Goal: Transaction & Acquisition: Purchase product/service

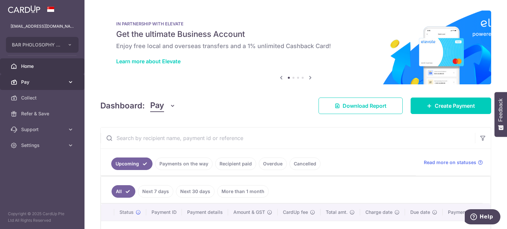
click at [76, 80] on link "Pay" at bounding box center [42, 82] width 85 height 16
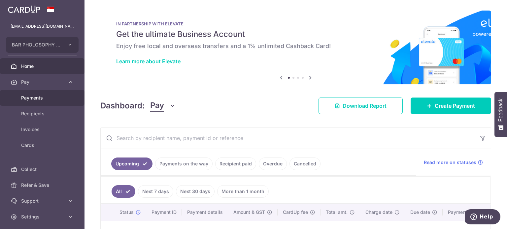
click at [50, 96] on span "Payments" at bounding box center [43, 98] width 44 height 7
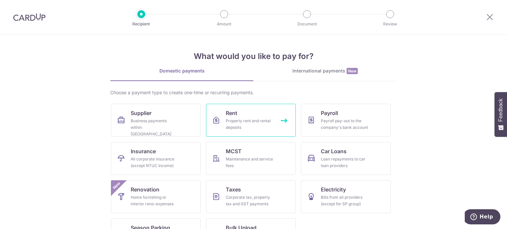
click at [248, 118] on div "Property rent and rental deposits" at bounding box center [250, 124] width 48 height 13
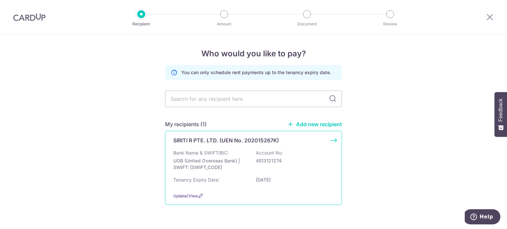
click at [237, 158] on p "UOB (United Overseas Bank) | SWIFT: UOVBSGSGXXX" at bounding box center [210, 164] width 74 height 13
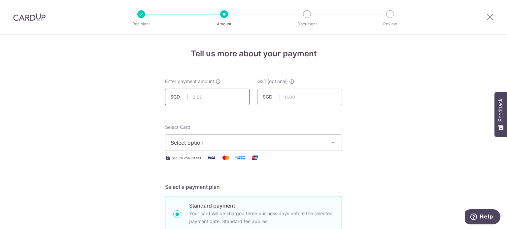
click at [222, 97] on input "text" at bounding box center [207, 97] width 85 height 17
paste input "6,753.88"
type input "6,753.88"
drag, startPoint x: 253, startPoint y: 135, endPoint x: 246, endPoint y: 137, distance: 7.5
click at [254, 136] on button "Select option" at bounding box center [253, 143] width 177 height 17
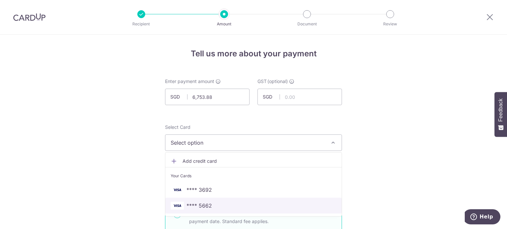
click at [210, 203] on span "**** 5662" at bounding box center [254, 206] width 166 height 8
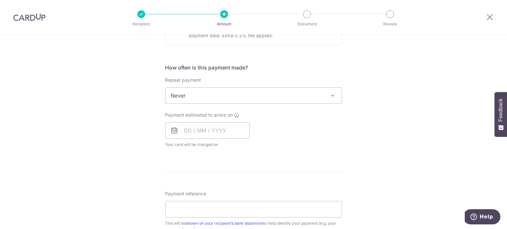
scroll to position [231, 0]
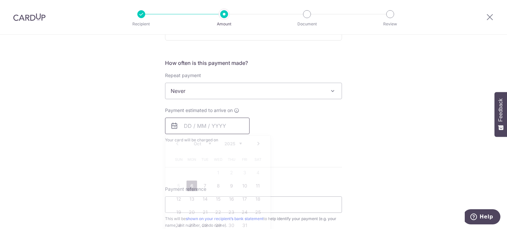
click at [215, 122] on input "text" at bounding box center [207, 126] width 85 height 17
click at [190, 185] on link "6" at bounding box center [191, 186] width 11 height 11
type input "06/10/2025"
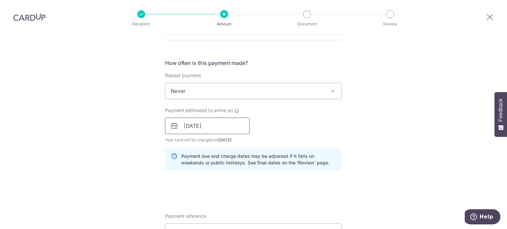
click at [186, 123] on input "06/10/2025" at bounding box center [207, 126] width 85 height 17
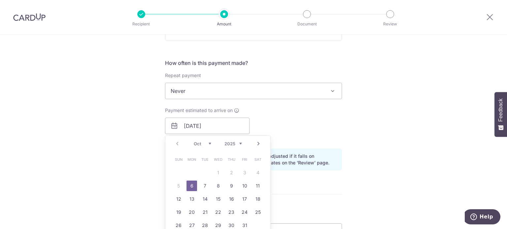
click at [216, 174] on table "Sun Mon Tue Wed Thu Fri Sat 1 2 3 4 5 6 7 8 9 10 11 12 13 14 15 16 17 18 19 20 …" at bounding box center [218, 192] width 92 height 79
click at [349, 136] on div "Tell us more about your payment Enter payment amount SGD 6,753.88 6753.88 GST (…" at bounding box center [253, 138] width 507 height 668
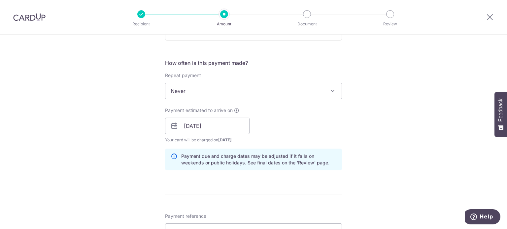
scroll to position [297, 0]
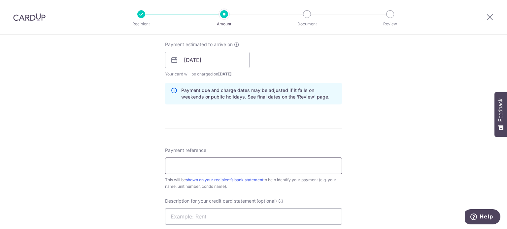
click at [241, 158] on input "Payment reference" at bounding box center [253, 166] width 177 height 17
click at [219, 168] on input "Payment reference" at bounding box center [253, 166] width 177 height 17
paste input "CIMB050"
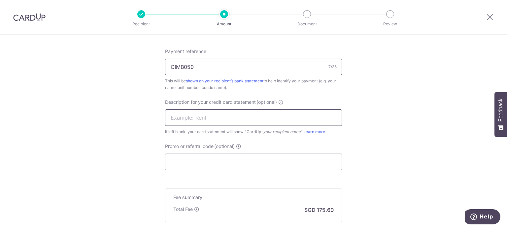
type input "CIMB050"
drag, startPoint x: 283, startPoint y: 118, endPoint x: 292, endPoint y: 127, distance: 13.3
click at [283, 118] on input "text" at bounding box center [253, 118] width 177 height 17
type input "Sanger Rent"
click at [227, 159] on input "Promo or referral code (optional)" at bounding box center [253, 162] width 177 height 17
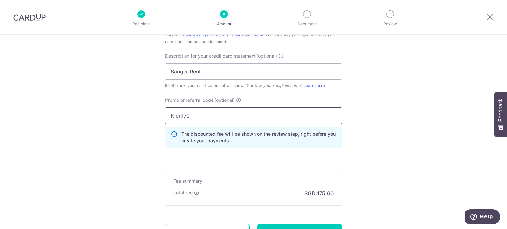
scroll to position [502, 0]
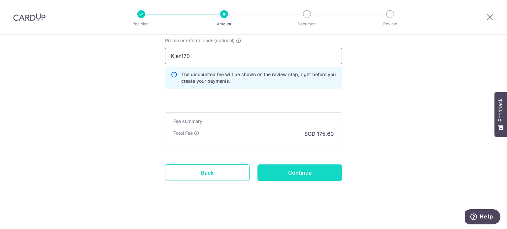
type input "Kien170"
click at [297, 170] on input "Continue" at bounding box center [299, 173] width 85 height 17
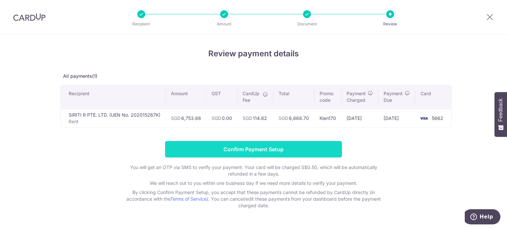
click at [269, 149] on input "Confirm Payment Setup" at bounding box center [253, 149] width 177 height 17
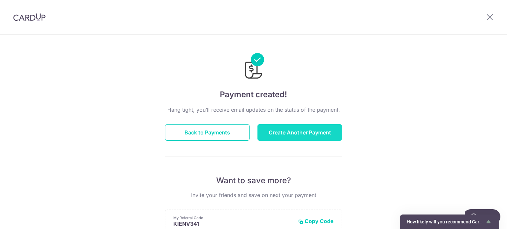
click at [331, 135] on button "Create Another Payment" at bounding box center [299, 132] width 85 height 17
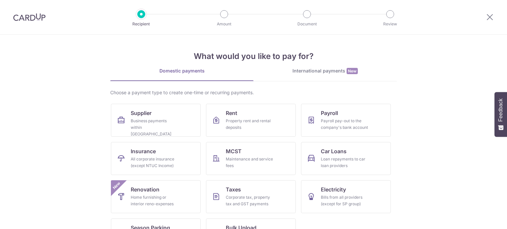
click at [153, 115] on link "Supplier Business payments within Singapore" at bounding box center [156, 120] width 90 height 33
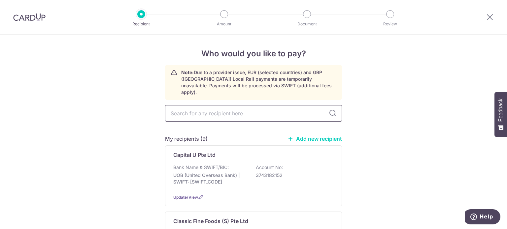
click at [253, 106] on input "text" at bounding box center [253, 113] width 177 height 17
type input "sou"
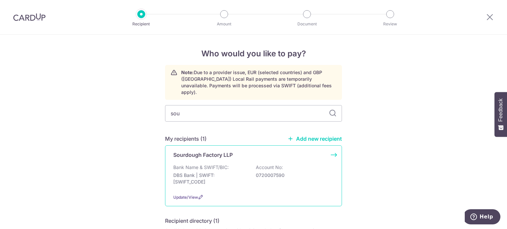
click at [246, 146] on div "Sourdough Factory LLP Bank Name & SWIFT/BIC: DBS Bank | SWIFT: [SWIFT_CODE] Acc…" at bounding box center [253, 176] width 177 height 61
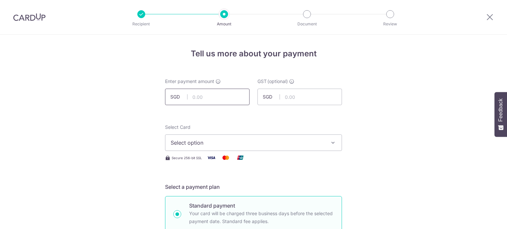
click at [232, 96] on input "text" at bounding box center [207, 97] width 85 height 17
type input "5,912.18"
drag, startPoint x: 228, startPoint y: 148, endPoint x: 232, endPoint y: 152, distance: 5.1
click at [228, 148] on button "Select option" at bounding box center [253, 143] width 177 height 17
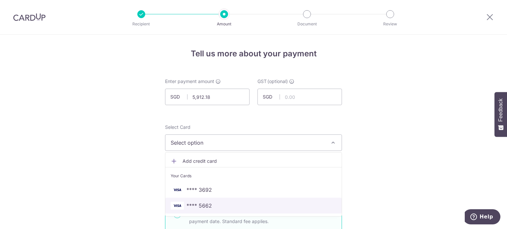
click at [196, 207] on span "**** 5662" at bounding box center [198, 206] width 25 height 8
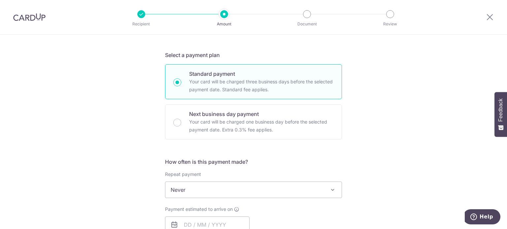
click at [295, 191] on span "Never" at bounding box center [253, 190] width 176 height 16
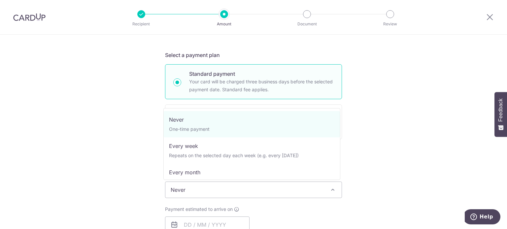
click at [300, 192] on span "Never" at bounding box center [253, 190] width 176 height 16
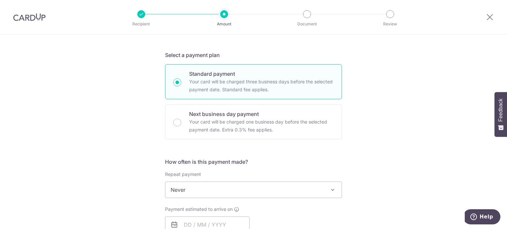
scroll to position [264, 0]
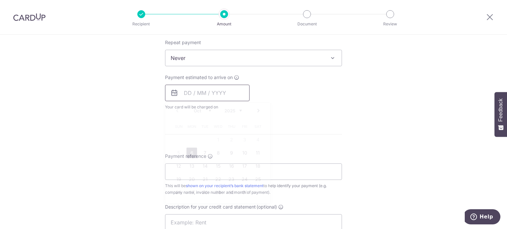
click at [217, 99] on input "text" at bounding box center [207, 93] width 85 height 17
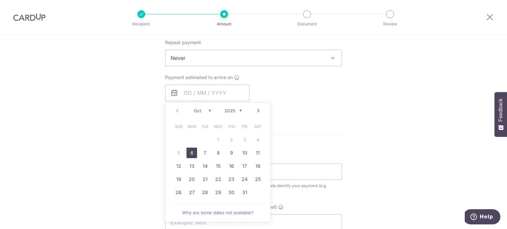
click at [192, 153] on link "6" at bounding box center [191, 153] width 11 height 11
type input "[DATE]"
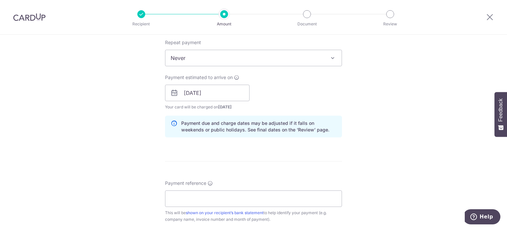
click at [371, 137] on div "Tell us more about your payment Enter payment amount SGD 5,912.18 5912.18 GST (…" at bounding box center [253, 105] width 507 height 668
click at [221, 202] on input "Payment reference" at bounding box center [253, 199] width 177 height 17
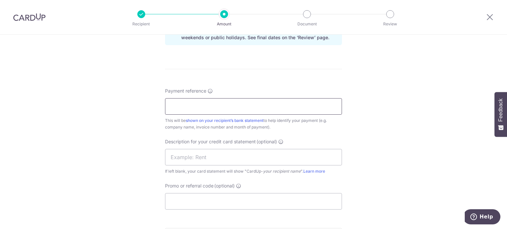
scroll to position [363, 0]
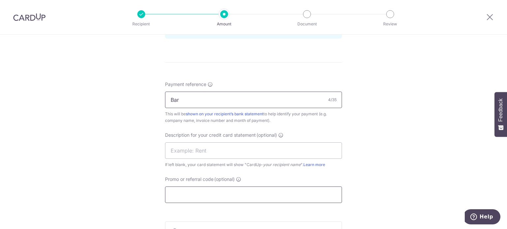
type input "Bar Pholosophy Pte Ltd - Sagner"
drag, startPoint x: 288, startPoint y: 150, endPoint x: 286, endPoint y: 158, distance: 8.7
click at [288, 150] on input "text" at bounding box center [253, 151] width 177 height 17
type input "Sourdough"
click at [257, 190] on input "Promo or referral code (optional)" at bounding box center [253, 195] width 177 height 17
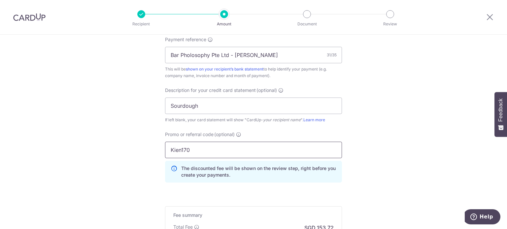
scroll to position [495, 0]
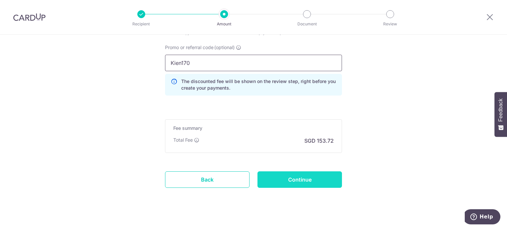
type input "Kien170"
click at [323, 174] on input "Continue" at bounding box center [299, 180] width 85 height 17
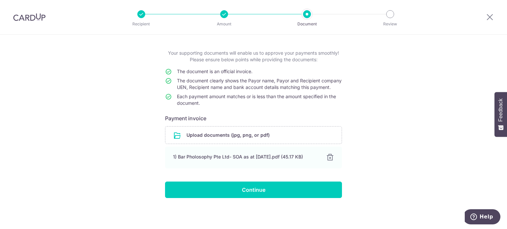
scroll to position [34, 0]
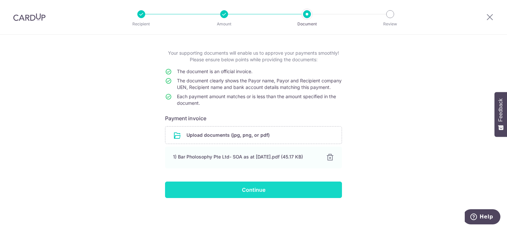
click at [309, 190] on input "Continue" at bounding box center [253, 190] width 177 height 17
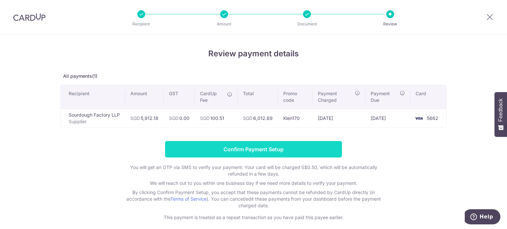
click at [317, 150] on input "Confirm Payment Setup" at bounding box center [253, 149] width 177 height 17
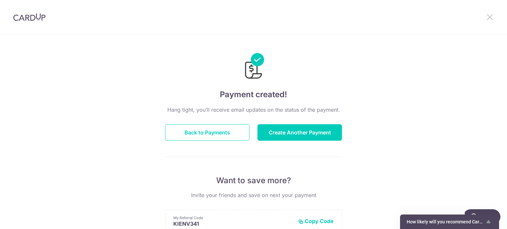
click at [491, 18] on icon at bounding box center [490, 17] width 8 height 8
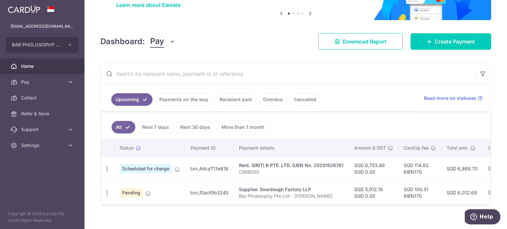
scroll to position [66, 0]
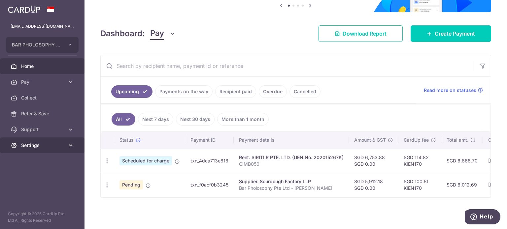
click at [65, 143] on link "Settings" at bounding box center [42, 146] width 85 height 16
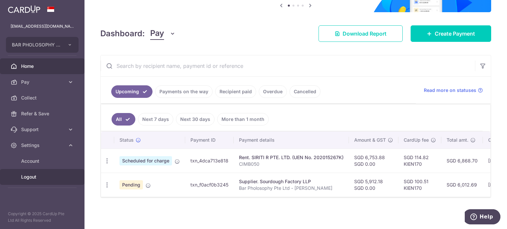
click at [49, 180] on span "Logout" at bounding box center [43, 177] width 44 height 7
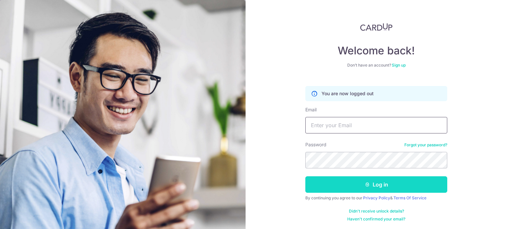
type input "[EMAIL_ADDRESS][DOMAIN_NAME]"
click at [353, 187] on button "Log in" at bounding box center [376, 185] width 142 height 17
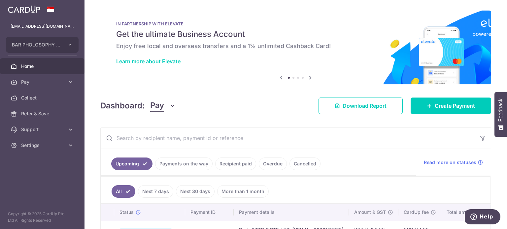
scroll to position [74, 0]
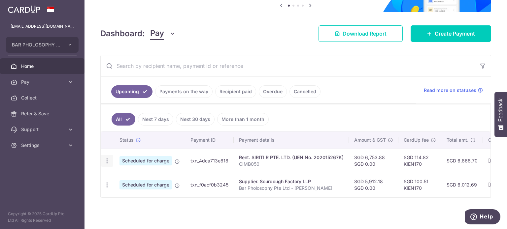
click at [111, 157] on div "Update payment Cancel payment Upload doc" at bounding box center [107, 161] width 12 height 12
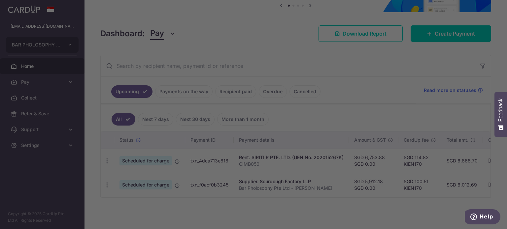
click at [108, 158] on div at bounding box center [256, 116] width 512 height 232
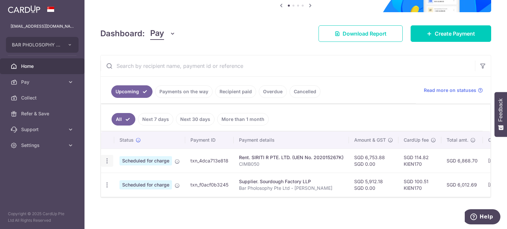
click at [106, 158] on icon "button" at bounding box center [107, 161] width 7 height 7
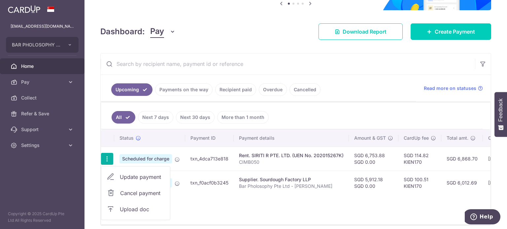
click at [144, 210] on span "Upload doc" at bounding box center [142, 210] width 45 height 8
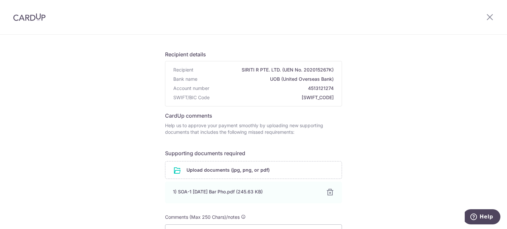
scroll to position [131, 0]
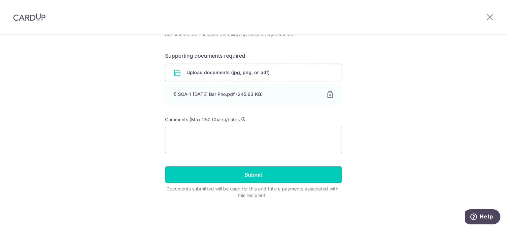
click at [296, 179] on input "Submit" at bounding box center [253, 175] width 177 height 17
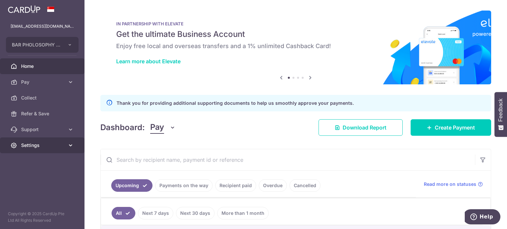
click at [55, 148] on span "Settings" at bounding box center [43, 145] width 44 height 7
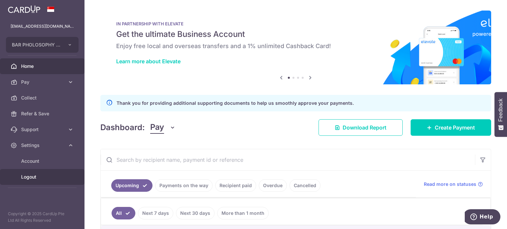
click at [20, 175] on link "Logout" at bounding box center [42, 177] width 85 height 16
